Goal: Obtain resource: Download file/media

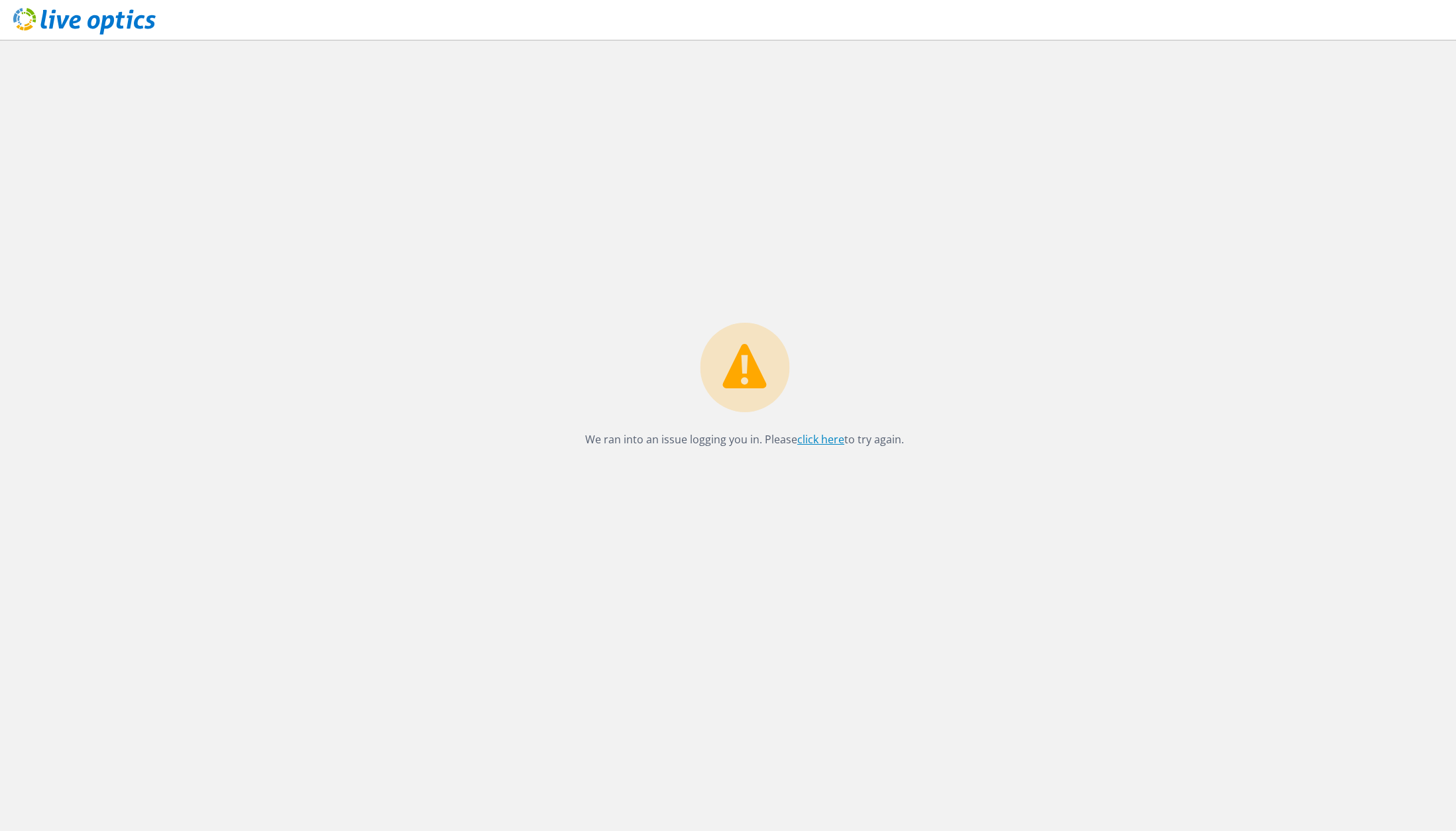
click at [812, 438] on link "click here" at bounding box center [820, 439] width 47 height 15
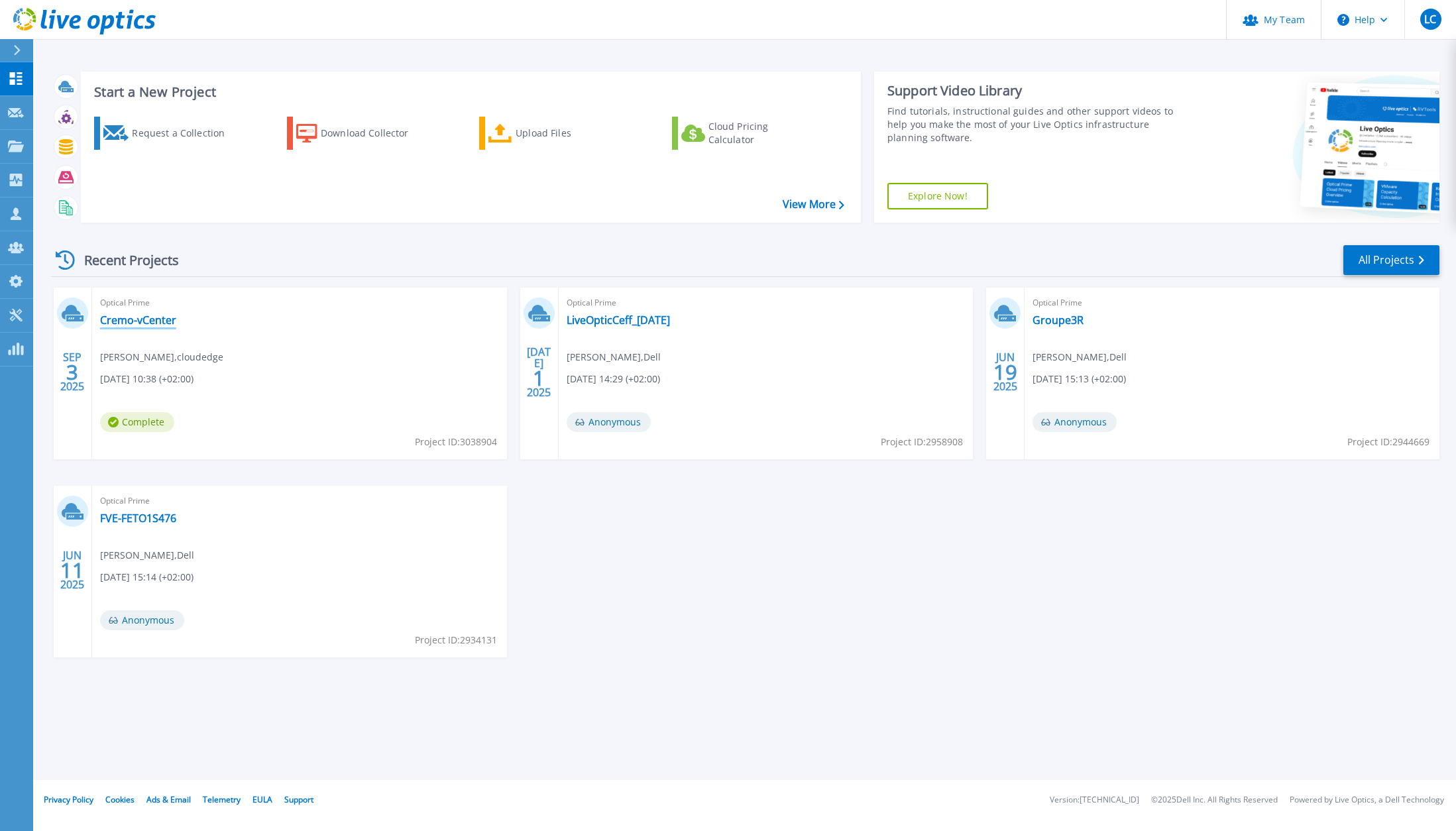
click at [135, 320] on link "Cremo-vCenter" at bounding box center [138, 319] width 76 height 13
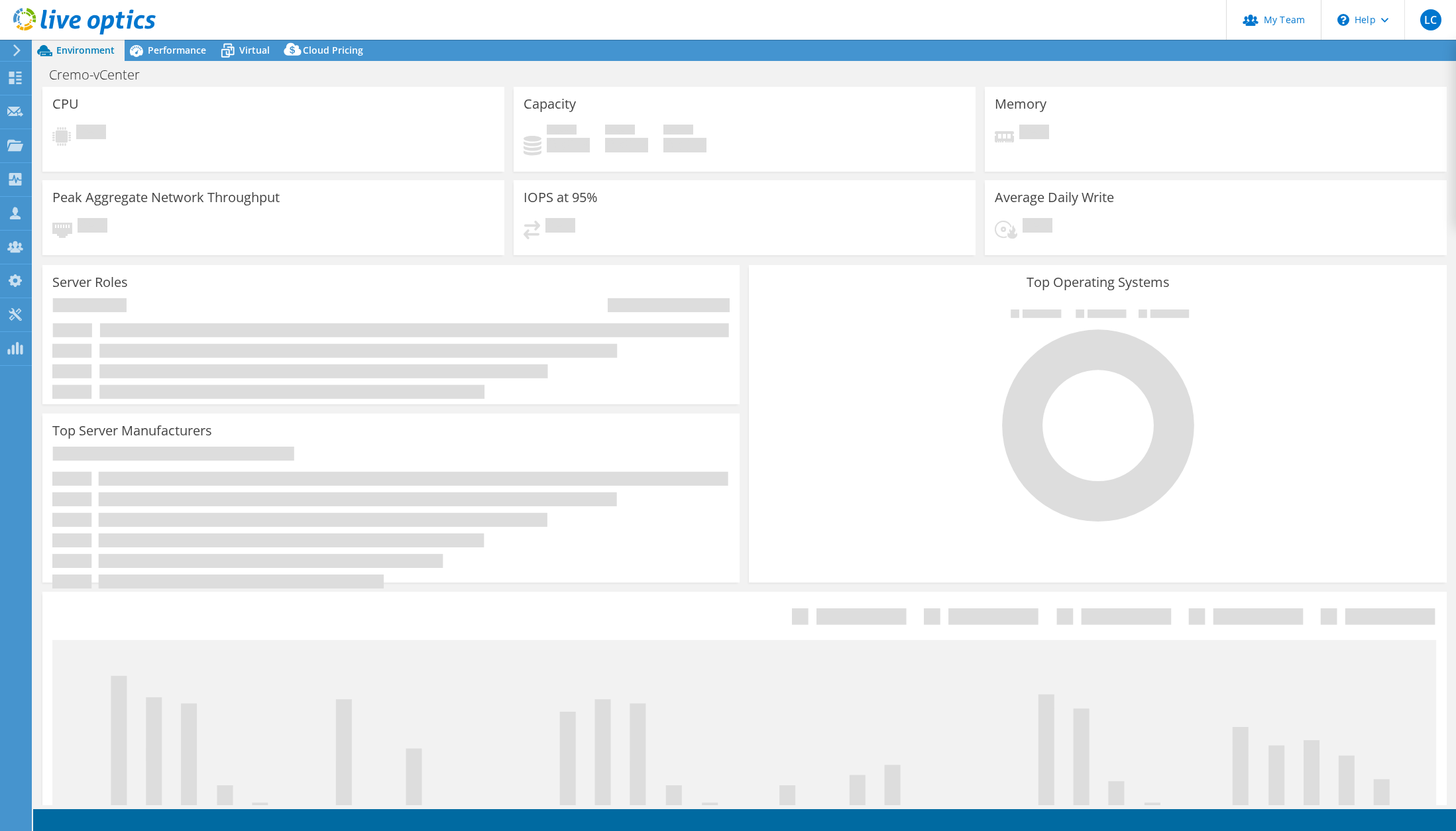
select select "USD"
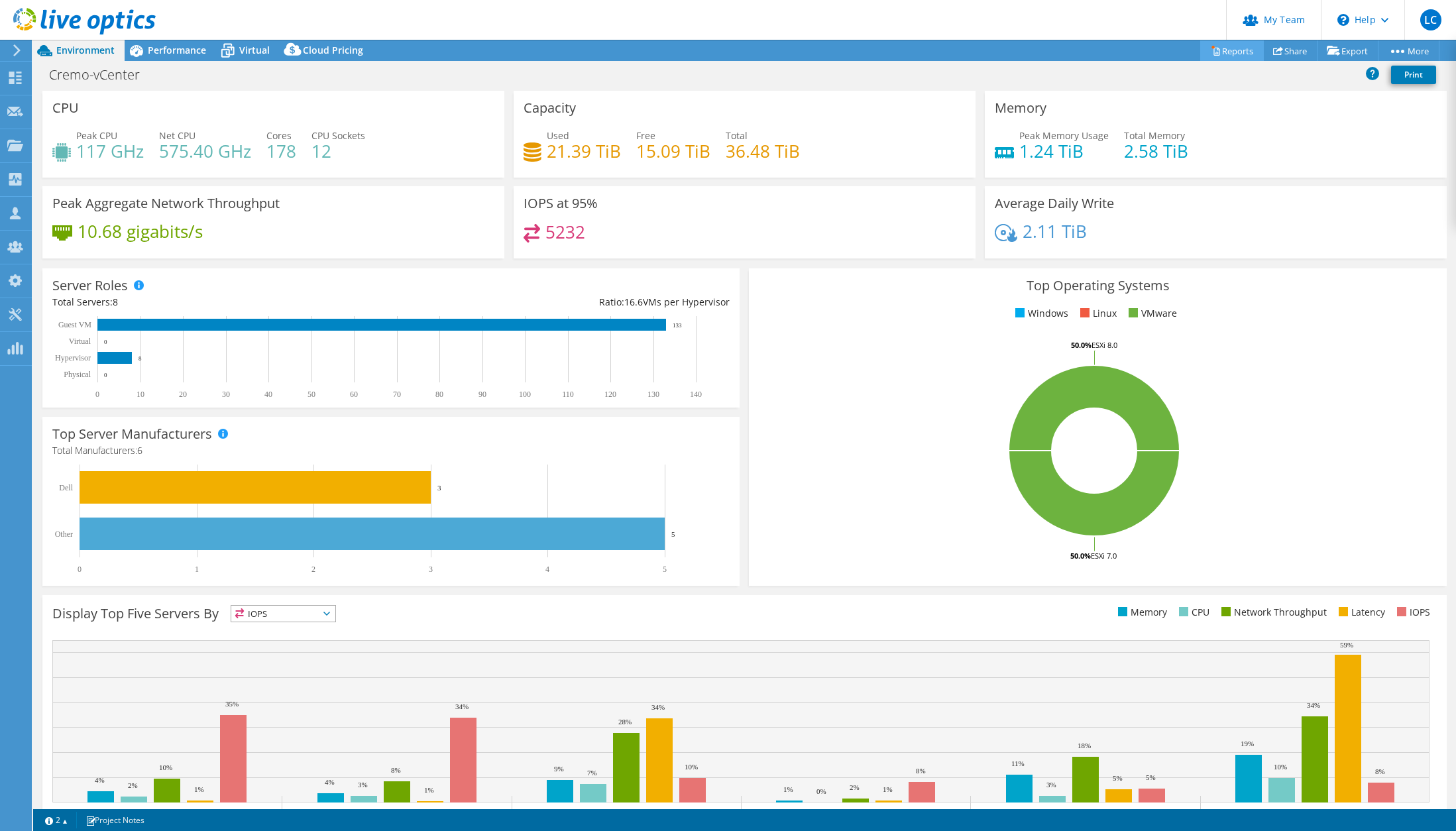
click at [1228, 56] on link "Reports" at bounding box center [1232, 50] width 64 height 20
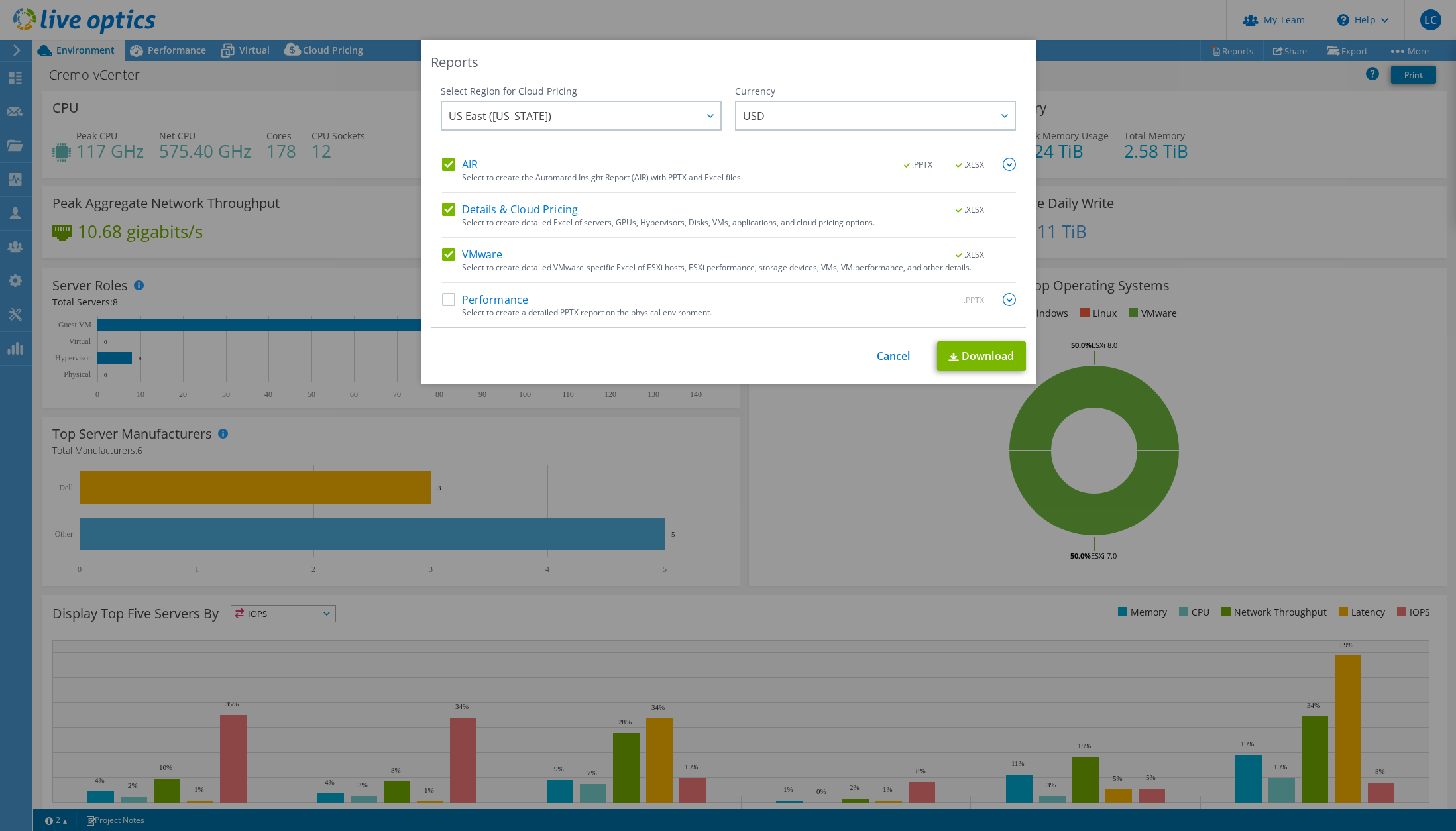
click at [448, 302] on label "Performance" at bounding box center [485, 299] width 86 height 13
click at [0, 0] on input "Performance" at bounding box center [0, 0] width 0 height 0
click at [695, 112] on span "US East ([US_STATE])" at bounding box center [584, 116] width 272 height 27
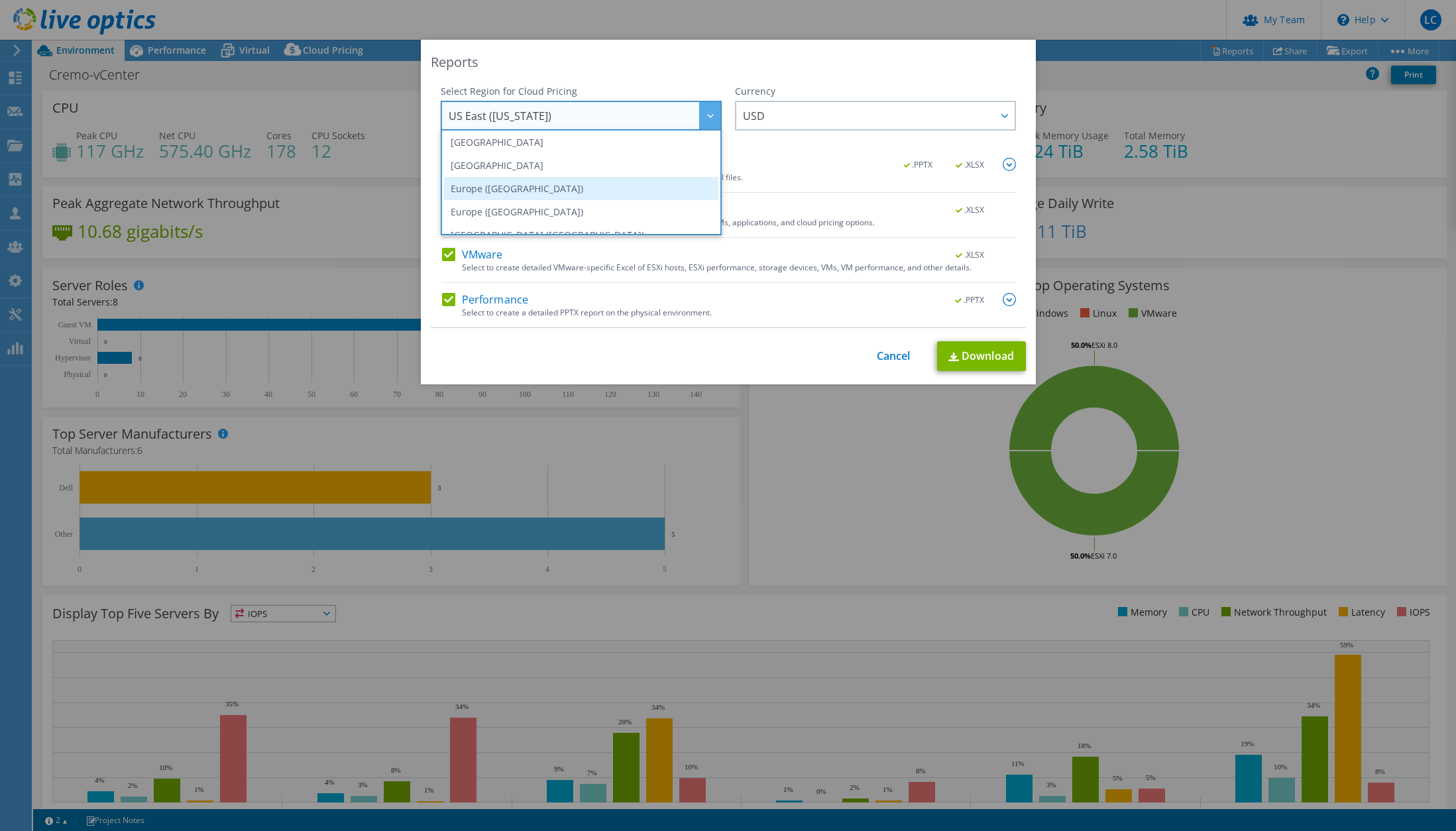
scroll to position [120, 0]
click at [571, 201] on li "Europe ([GEOGRAPHIC_DATA])" at bounding box center [581, 210] width 274 height 23
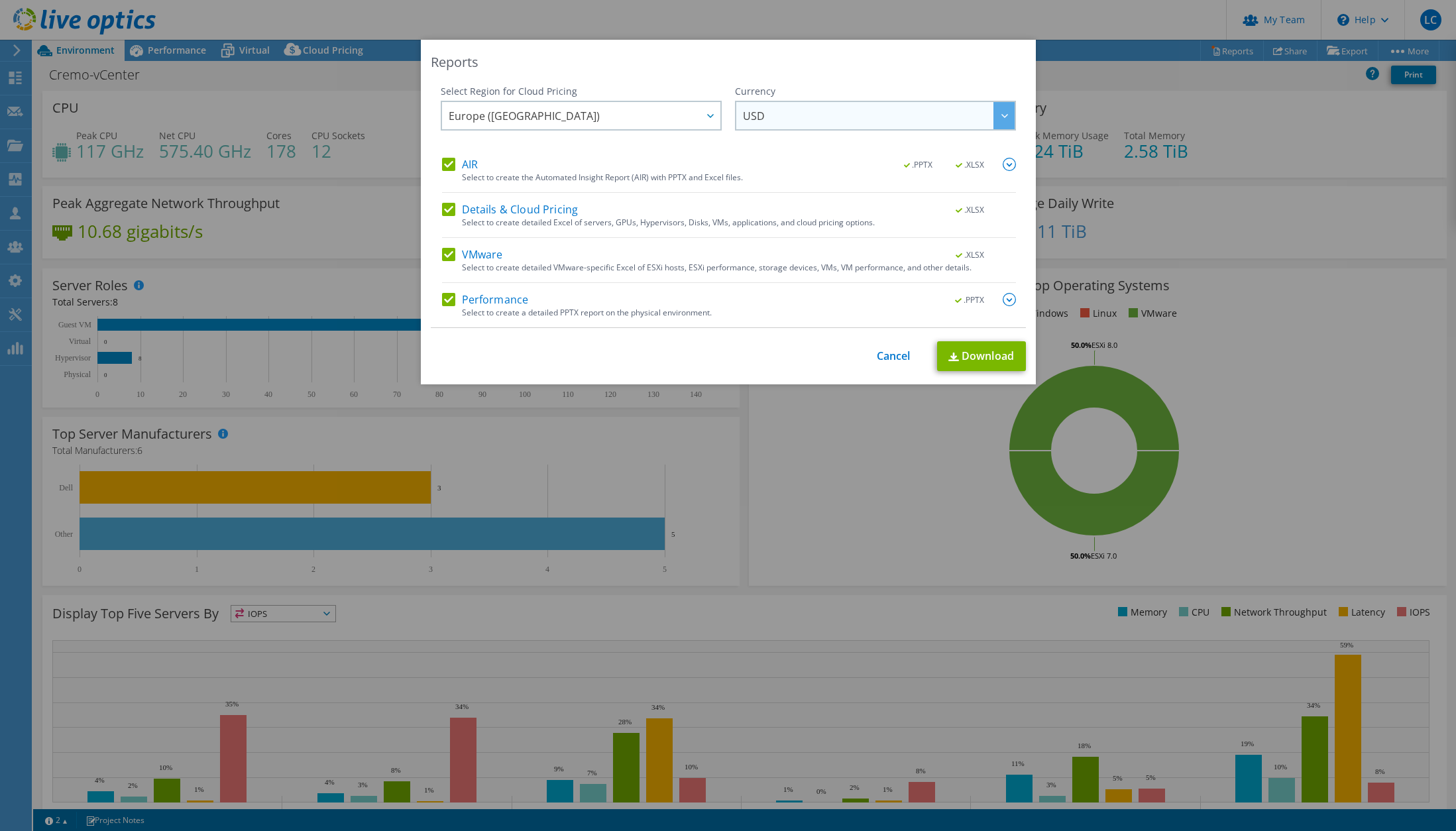
click at [814, 121] on span "USD" at bounding box center [879, 116] width 272 height 27
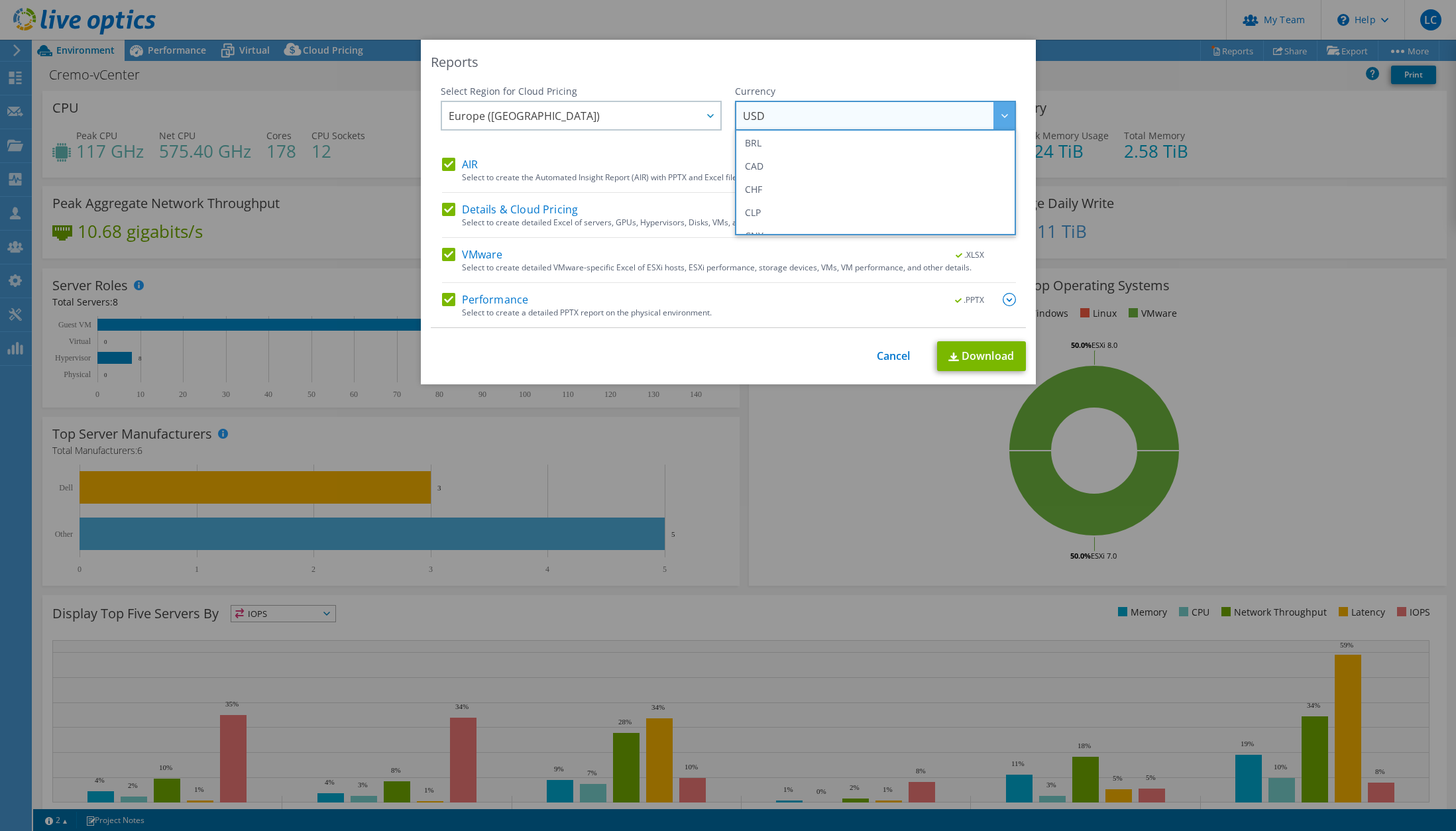
scroll to position [49, 0]
click at [789, 184] on li "CHF" at bounding box center [875, 187] width 274 height 23
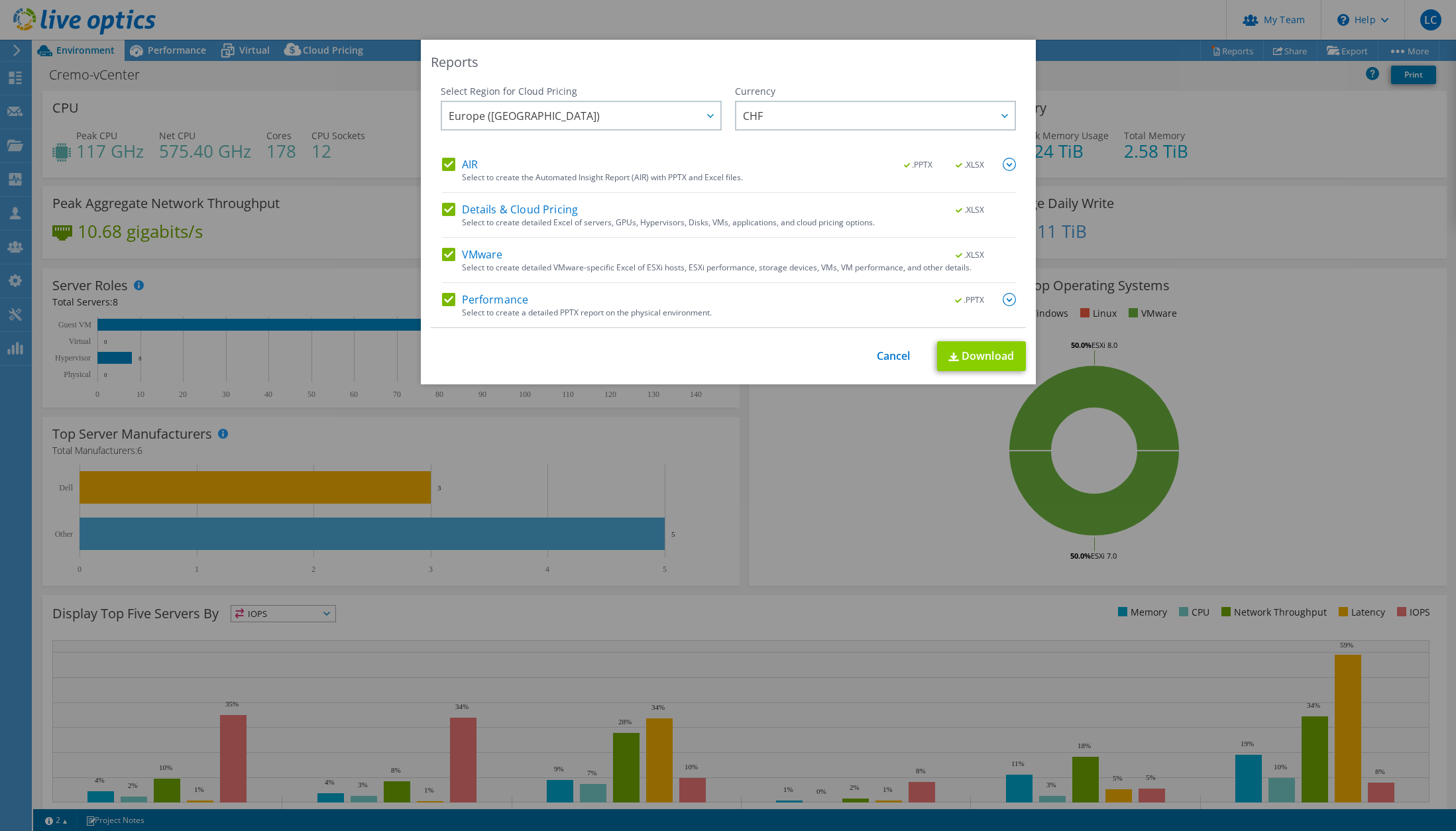
click at [999, 356] on link "Download" at bounding box center [981, 356] width 89 height 30
click at [1142, 99] on div "Reports Select Region for Cloud Pricing Asia Pacific ([GEOGRAPHIC_DATA]) [GEOGR…" at bounding box center [728, 416] width 1456 height 752
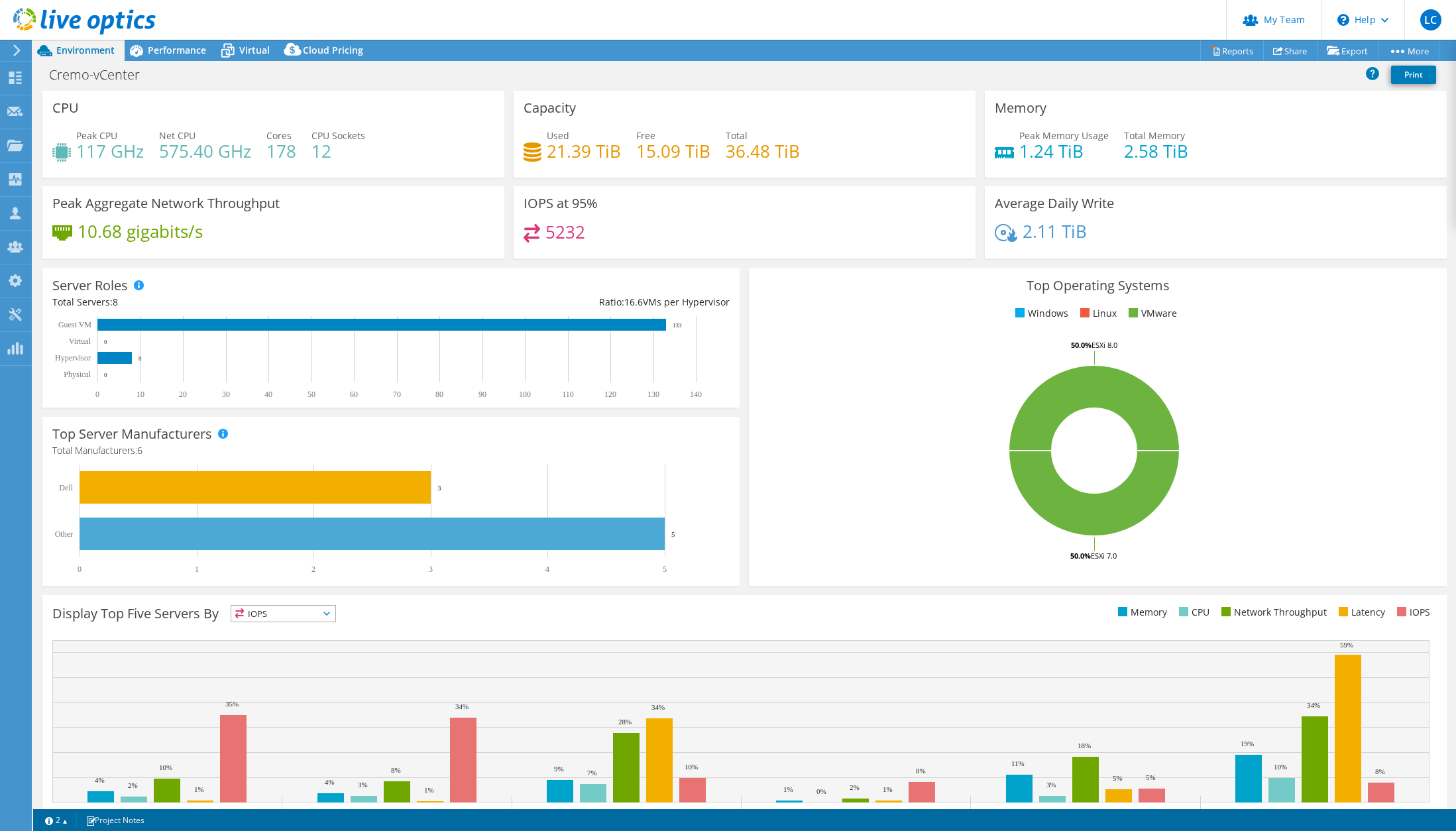
click at [694, 15] on header "LC Partner Team Admin [PERSON_NAME] [PERSON_NAME][EMAIL_ADDRESS][DOMAIN_NAME] c…" at bounding box center [728, 19] width 1456 height 40
